Goal: Task Accomplishment & Management: Use online tool/utility

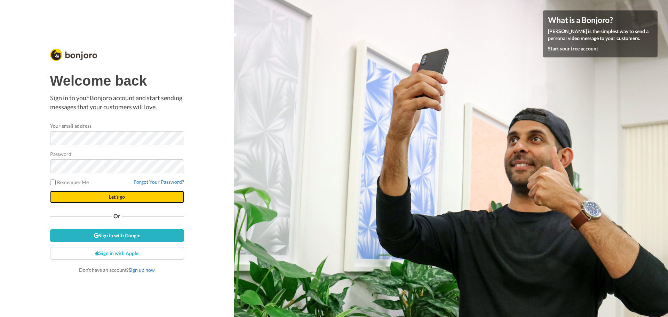
click at [153, 199] on button "Let's go" at bounding box center [117, 197] width 134 height 13
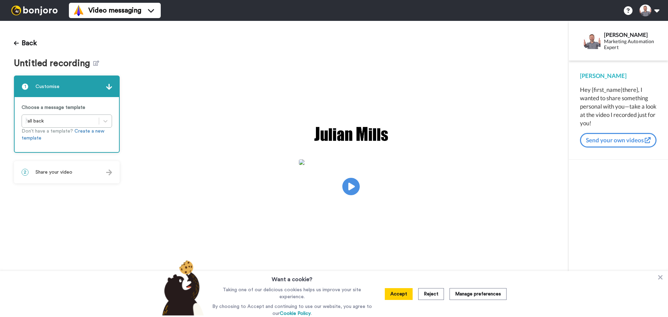
click at [109, 171] on img at bounding box center [109, 172] width 6 height 6
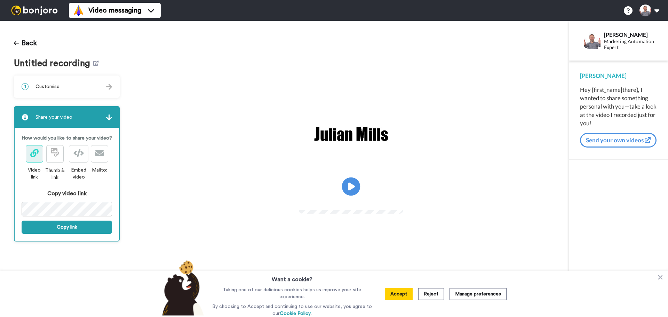
click at [350, 188] on icon "Play/Pause" at bounding box center [351, 186] width 18 height 33
click at [403, 212] on video at bounding box center [351, 185] width 104 height 52
click at [85, 221] on button "Copy link" at bounding box center [67, 227] width 90 height 13
